Goal: Navigation & Orientation: Find specific page/section

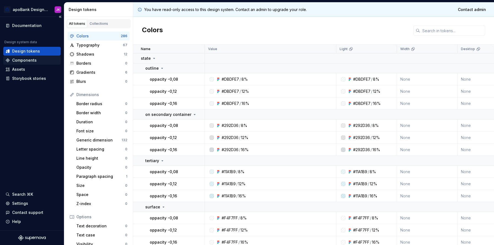
click at [39, 63] on div "Components" at bounding box center [32, 61] width 53 height 6
